Goal: Task Accomplishment & Management: Manage account settings

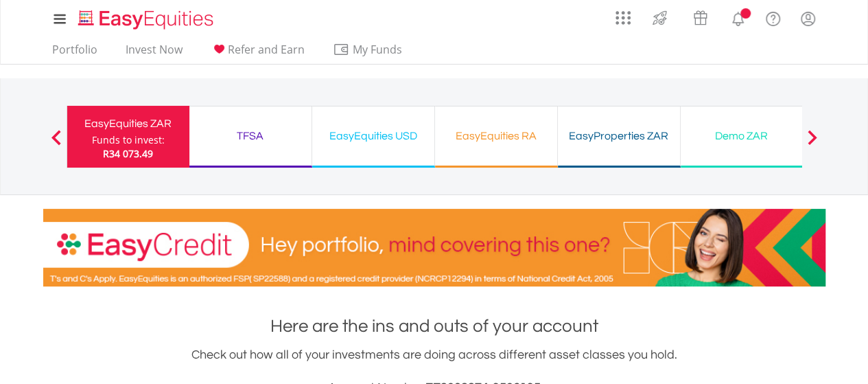
scroll to position [132, 261]
click at [443, 102] on div "Previous EasyEquities ZAR Funds to invest: R34 073.49 TFSA Funds to invest: R34…" at bounding box center [435, 136] width 736 height 116
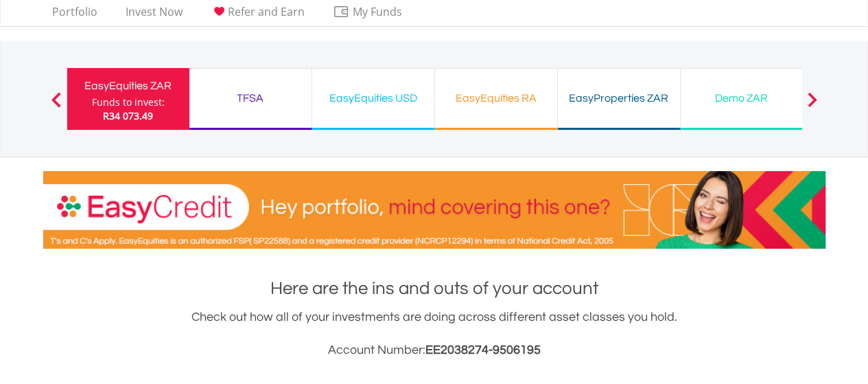
scroll to position [27, 0]
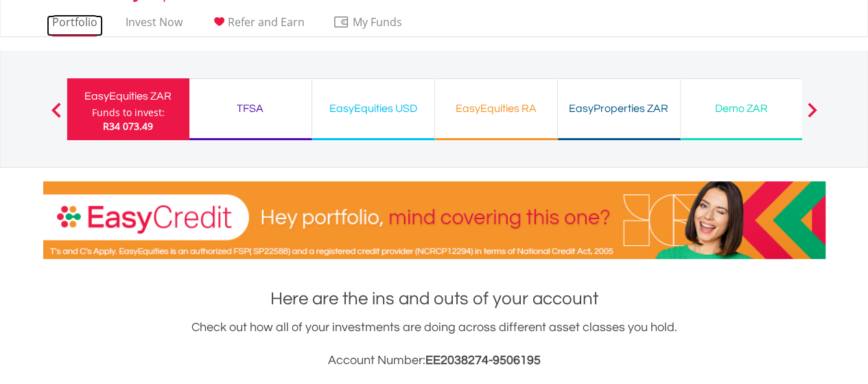
click at [58, 28] on link "Portfolio" at bounding box center [75, 25] width 56 height 21
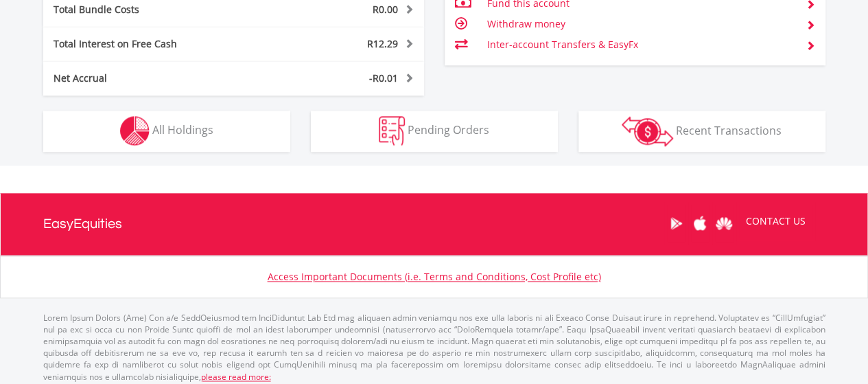
scroll to position [798, 0]
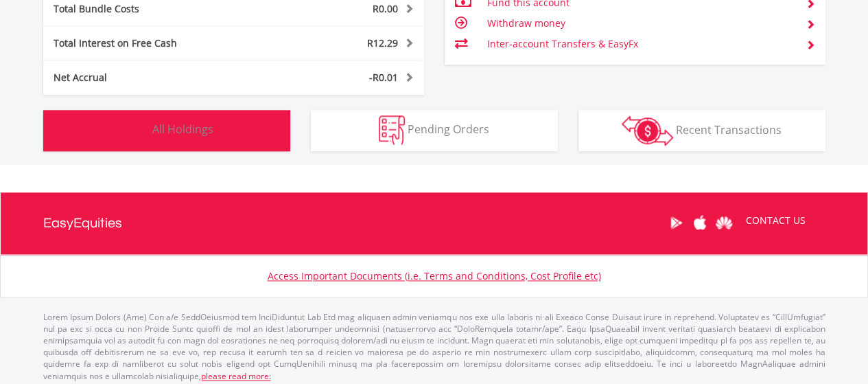
click at [165, 141] on button "Holdings All Holdings" at bounding box center [166, 130] width 247 height 41
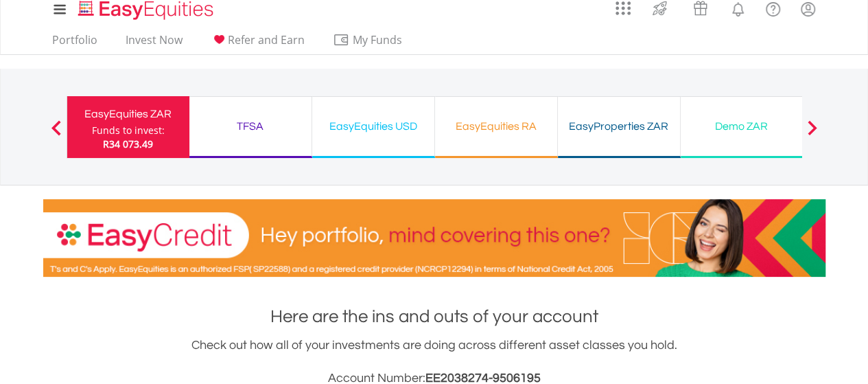
scroll to position [0, 0]
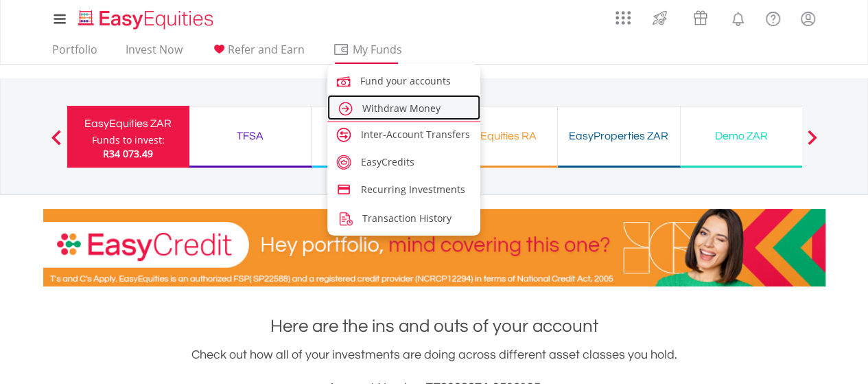
click at [381, 106] on span "Withdraw Money" at bounding box center [401, 108] width 78 height 13
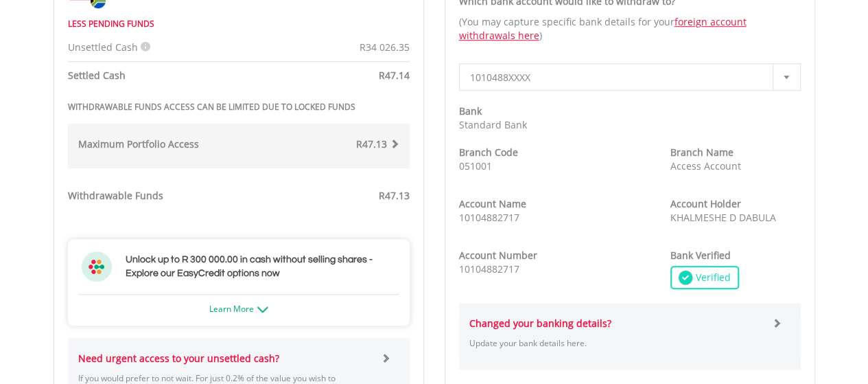
scroll to position [511, 0]
